Goal: Information Seeking & Learning: Learn about a topic

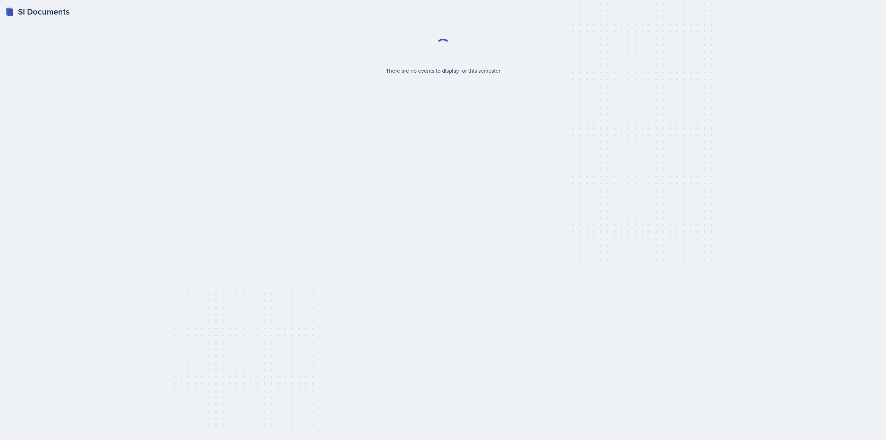
select select "2bed604d-1099-4043-b1bc-2365e8740244"
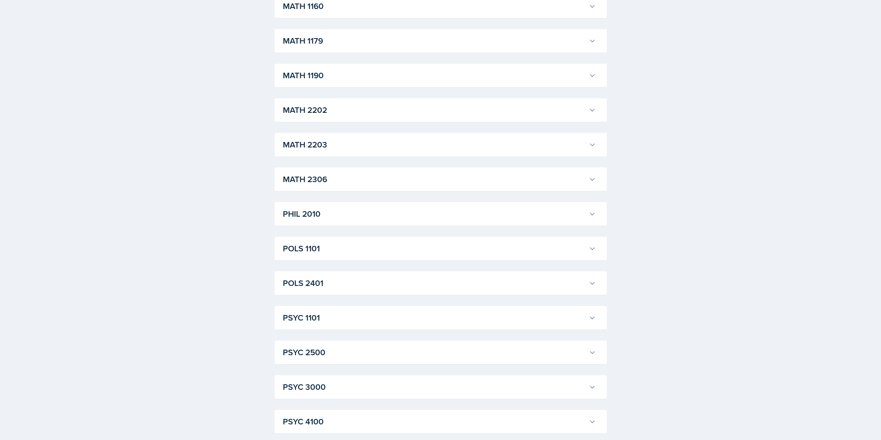
scroll to position [727, 0]
click at [316, 241] on button "POLS 1101" at bounding box center [440, 247] width 316 height 15
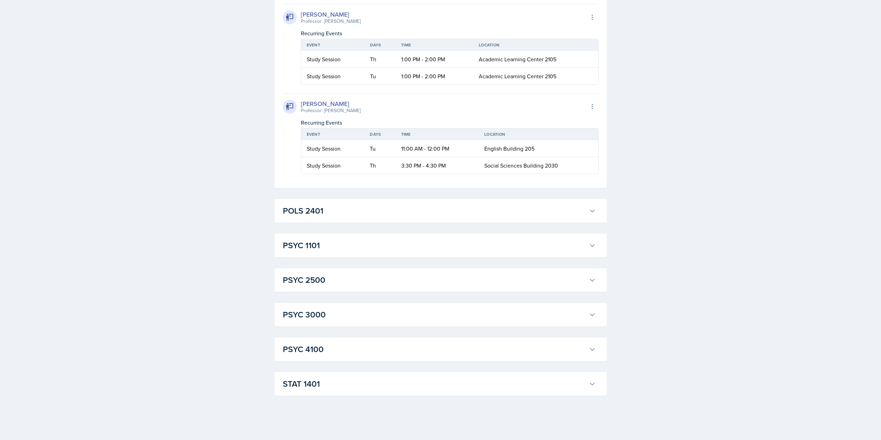
scroll to position [1489, 0]
drag, startPoint x: 362, startPoint y: 235, endPoint x: 449, endPoint y: 237, distance: 87.6
click at [449, 174] on tr "Study Session Th 3:30 PM - 4:30 PM Social Sciences Building 2030" at bounding box center [449, 165] width 297 height 17
click at [455, 223] on div "POLS 2401 [PERSON_NAME] Professor: [PERSON_NAME] Export to Google Calendar Recu…" at bounding box center [441, 211] width 332 height 24
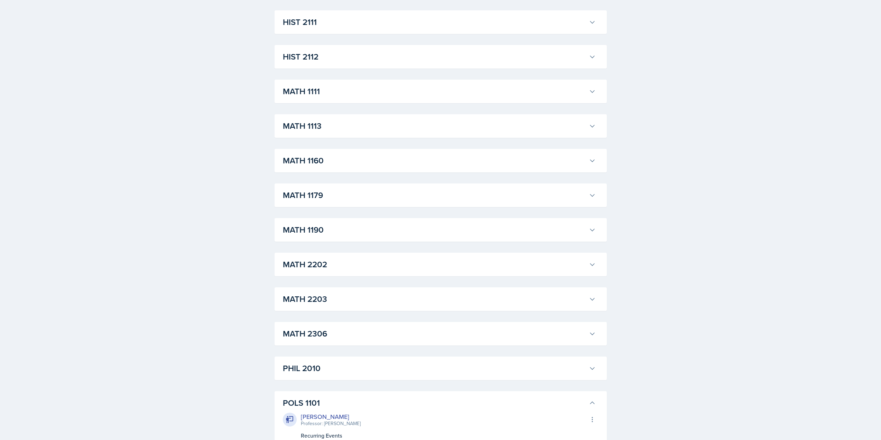
scroll to position [589, 0]
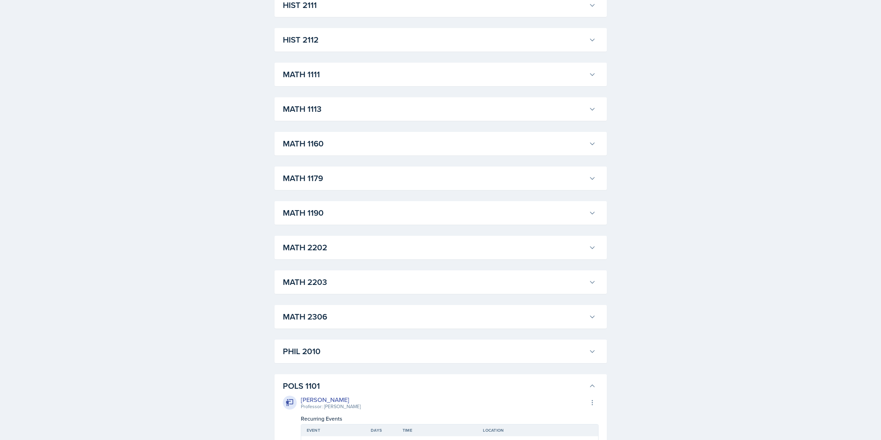
click at [334, 85] on div "MATH 1111 [PERSON_NAME] Professor: [PERSON_NAME] Export to Google Calendar Recu…" at bounding box center [441, 75] width 332 height 24
click at [334, 82] on div "MATH 1111 [PERSON_NAME] Professor: [PERSON_NAME] Export to Google Calendar Recu…" at bounding box center [441, 75] width 332 height 24
click at [337, 79] on h3 "MATH 1111" at bounding box center [434, 74] width 303 height 12
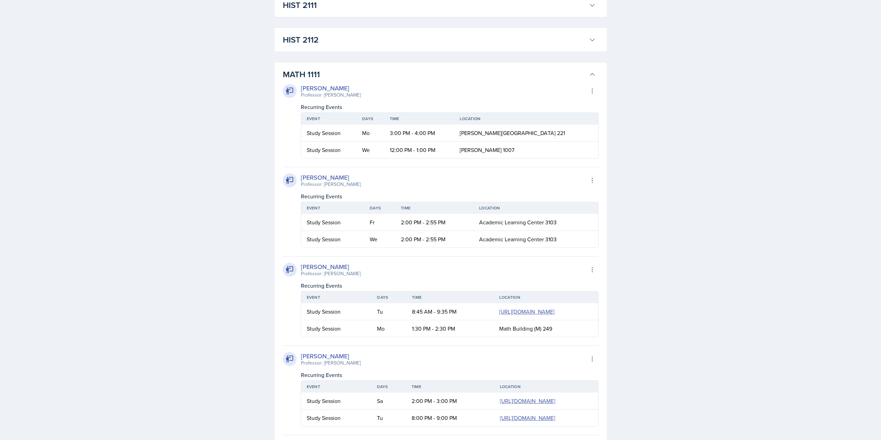
click at [325, 78] on h3 "MATH 1111" at bounding box center [434, 74] width 303 height 12
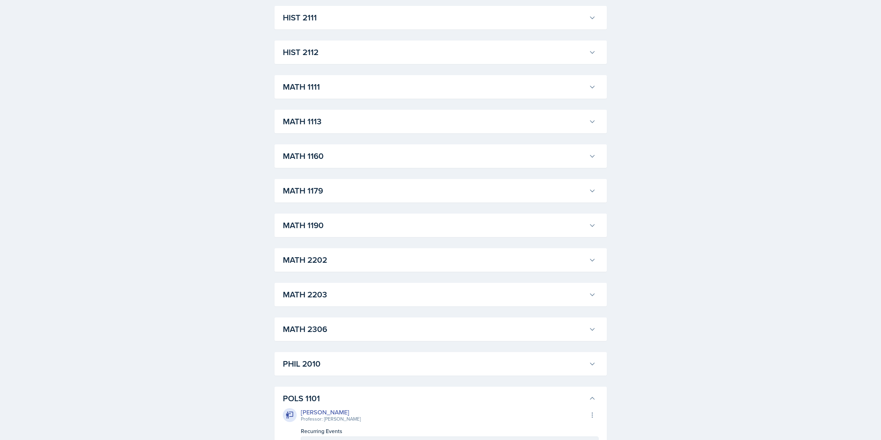
scroll to position [554, 0]
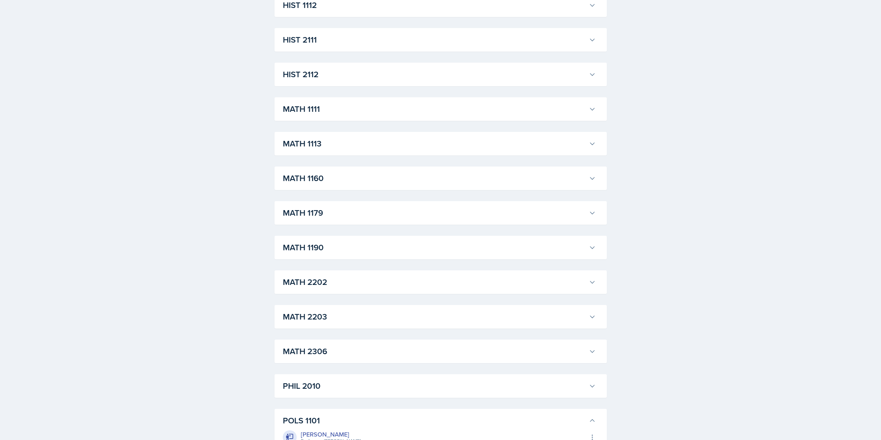
click at [320, 111] on h3 "MATH 1111" at bounding box center [434, 109] width 303 height 12
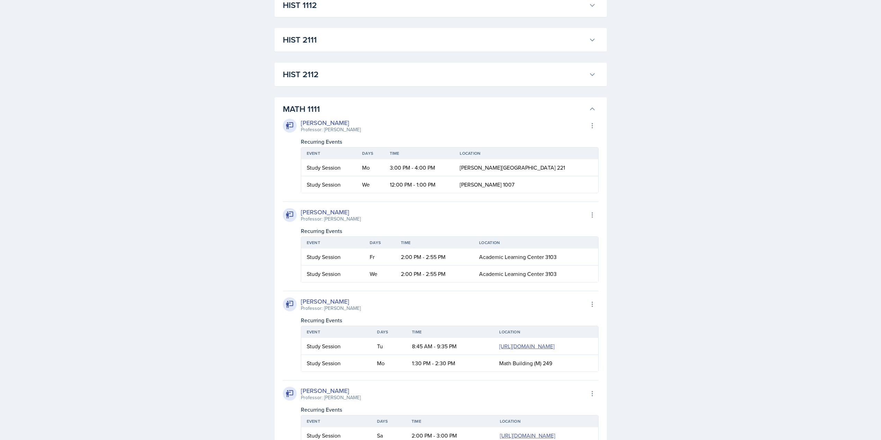
click at [352, 104] on h3 "MATH 1111" at bounding box center [434, 109] width 303 height 12
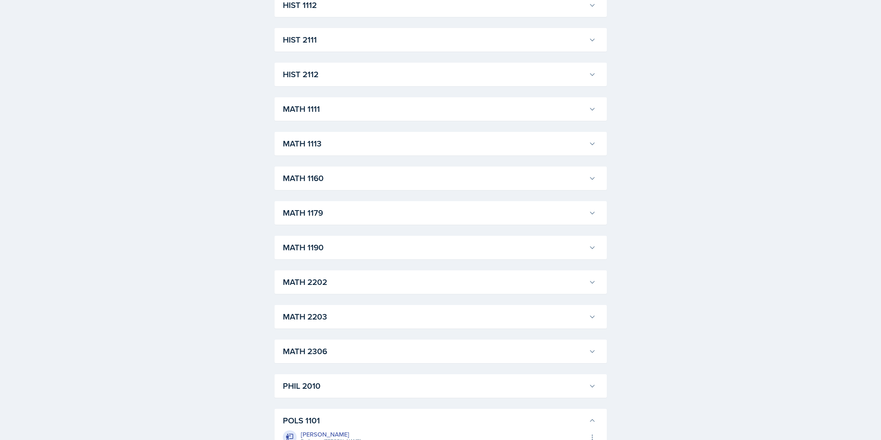
click at [345, 284] on h3 "MATH 2202" at bounding box center [434, 282] width 303 height 12
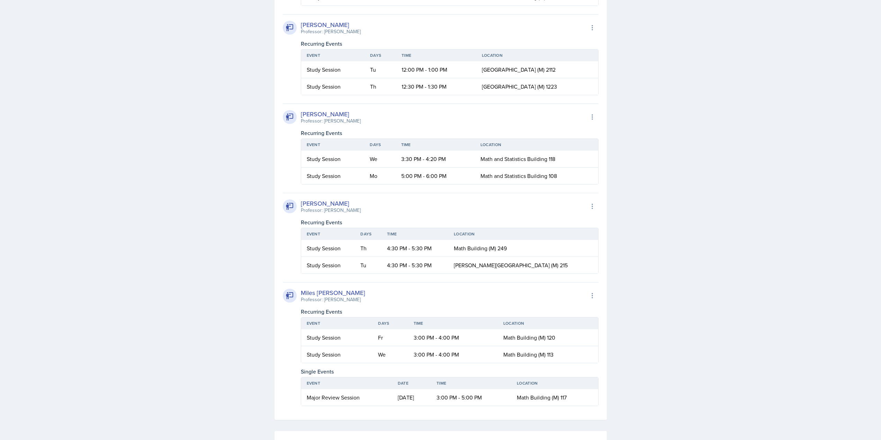
scroll to position [1108, 0]
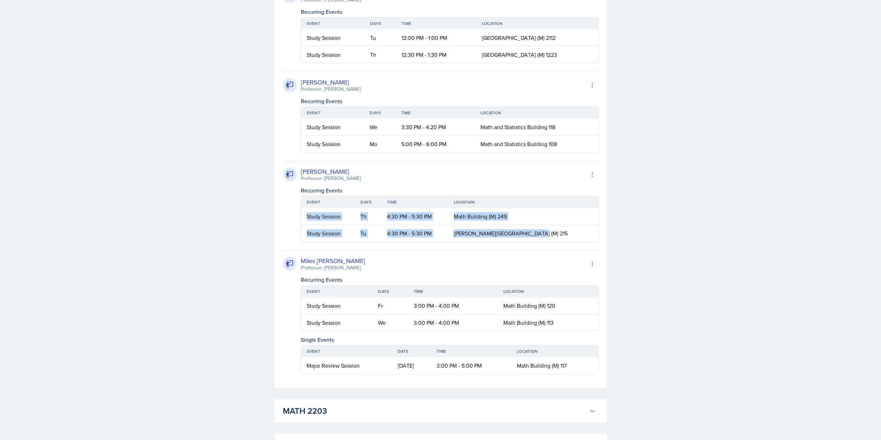
drag, startPoint x: 306, startPoint y: 216, endPoint x: 568, endPoint y: 240, distance: 263.6
click at [568, 240] on table "Event Days Time Location Study Session Th 4:30 PM - 5:30 PM Math Building (M) 2…" at bounding box center [450, 219] width 298 height 46
click at [570, 237] on td "[PERSON_NAME][GEOGRAPHIC_DATA] (M) 215" at bounding box center [523, 233] width 150 height 17
